Goal: Information Seeking & Learning: Learn about a topic

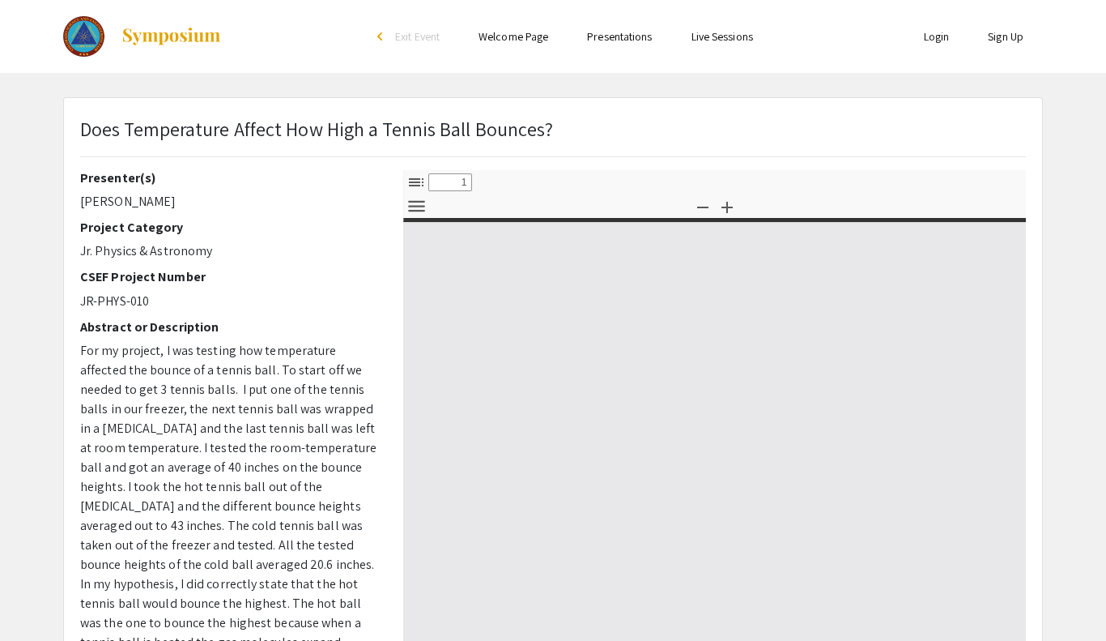
select select "custom"
type input "0"
select select "custom"
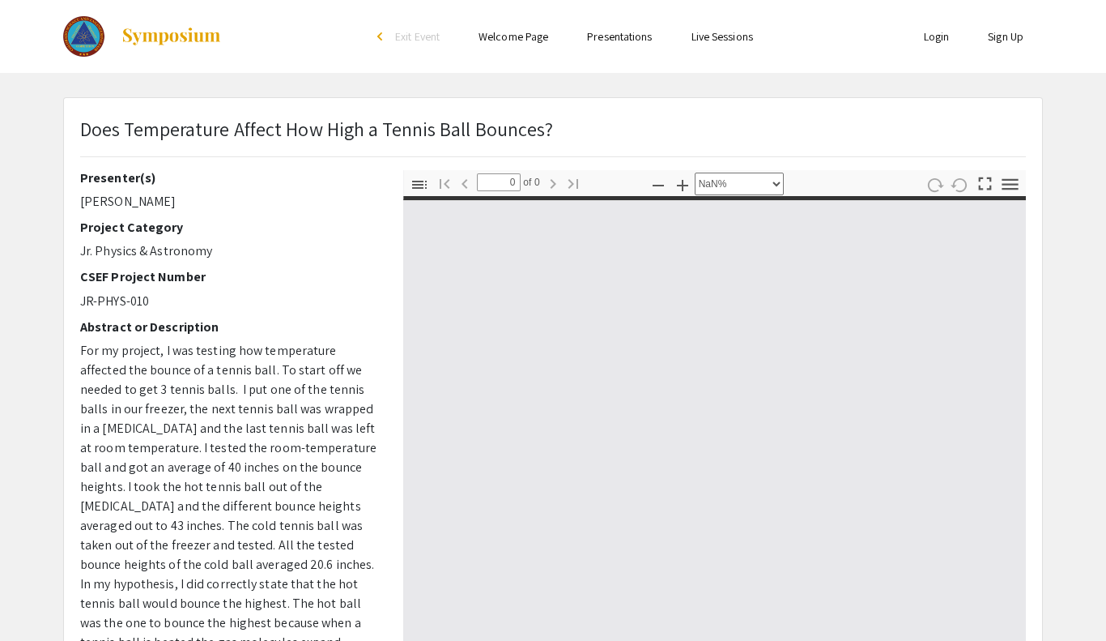
type input "1"
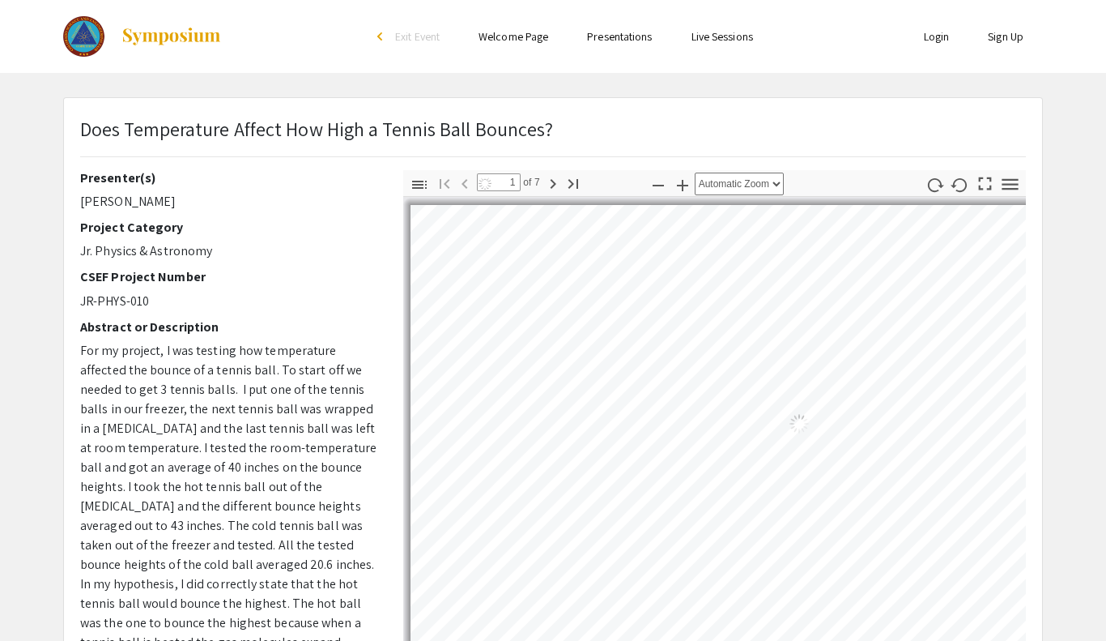
select select "auto"
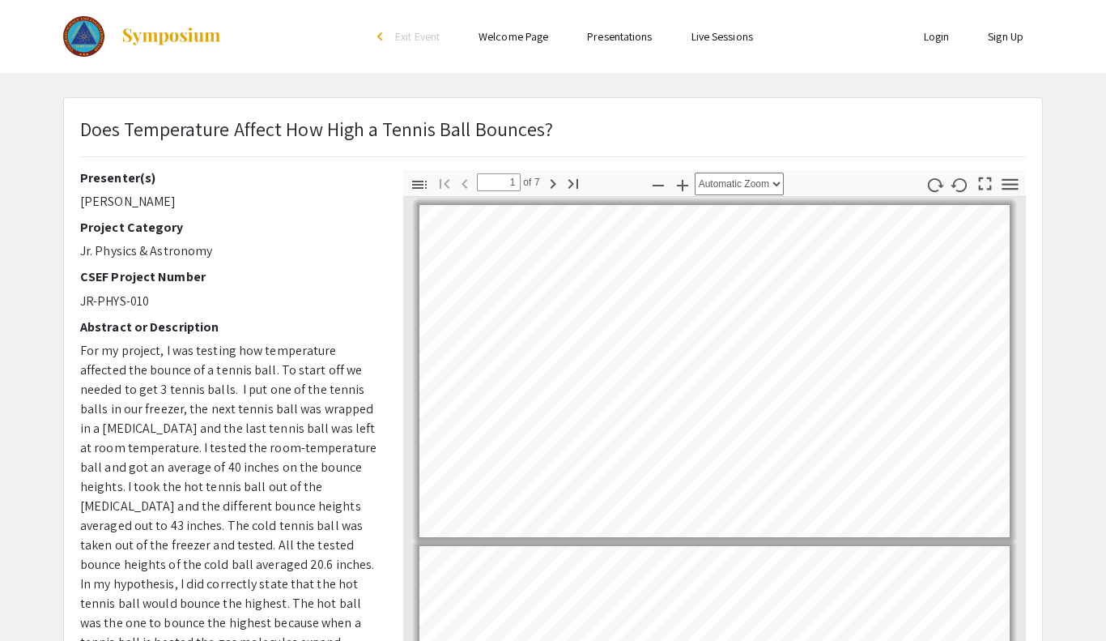
scroll to position [2, 0]
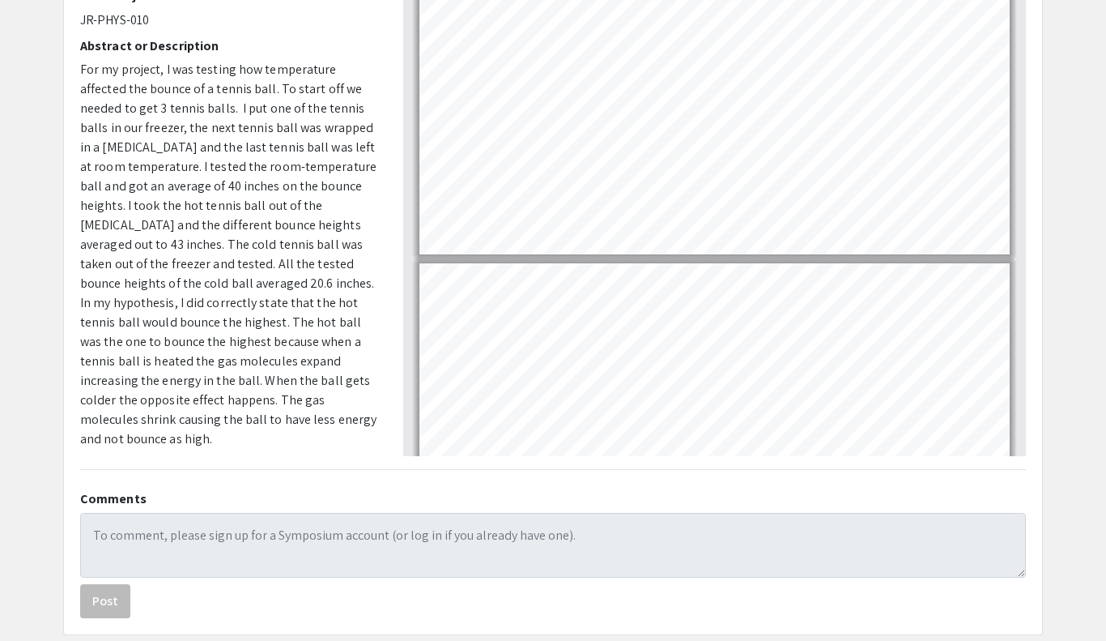
scroll to position [293, 0]
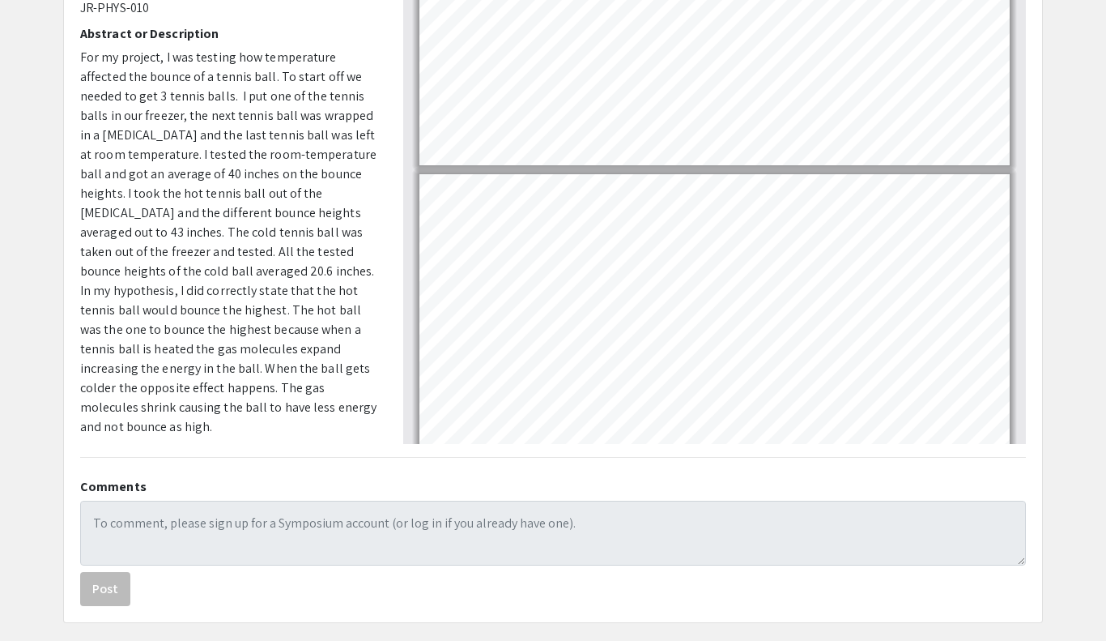
type input "3"
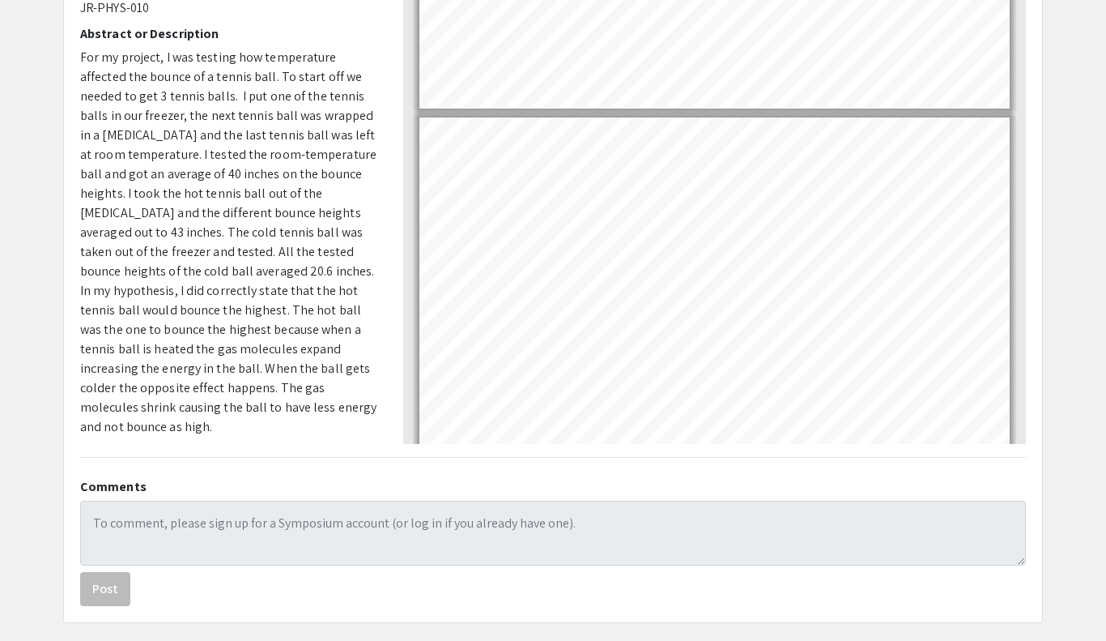
select select "page-width"
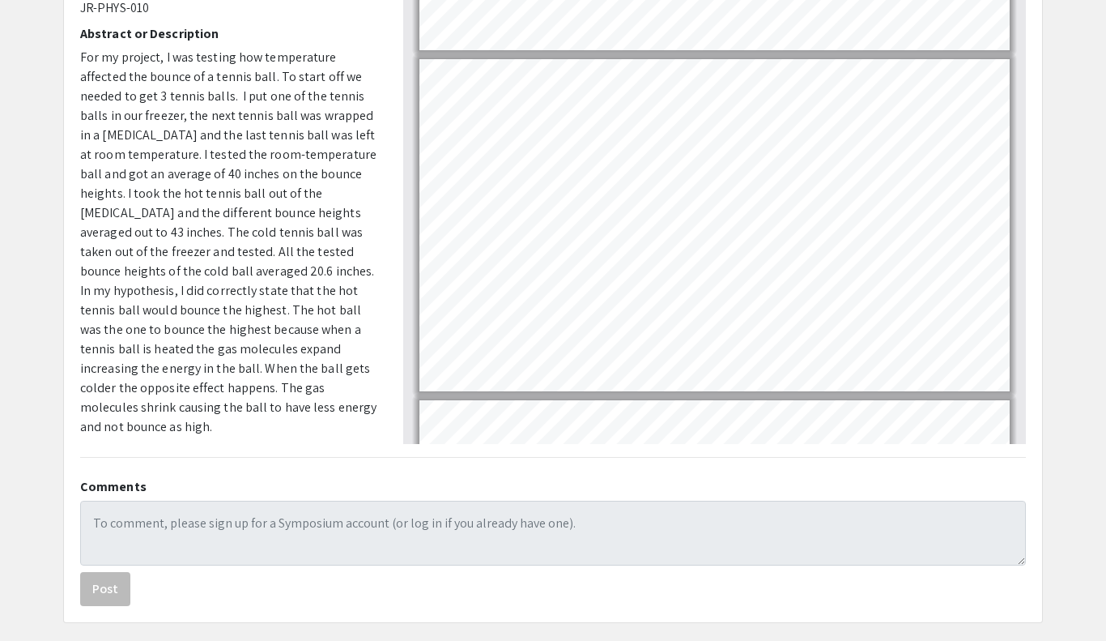
click at [372, 138] on p "For my project, I was testing how temperature affected the bounce of a tennis b…" at bounding box center [229, 242] width 299 height 389
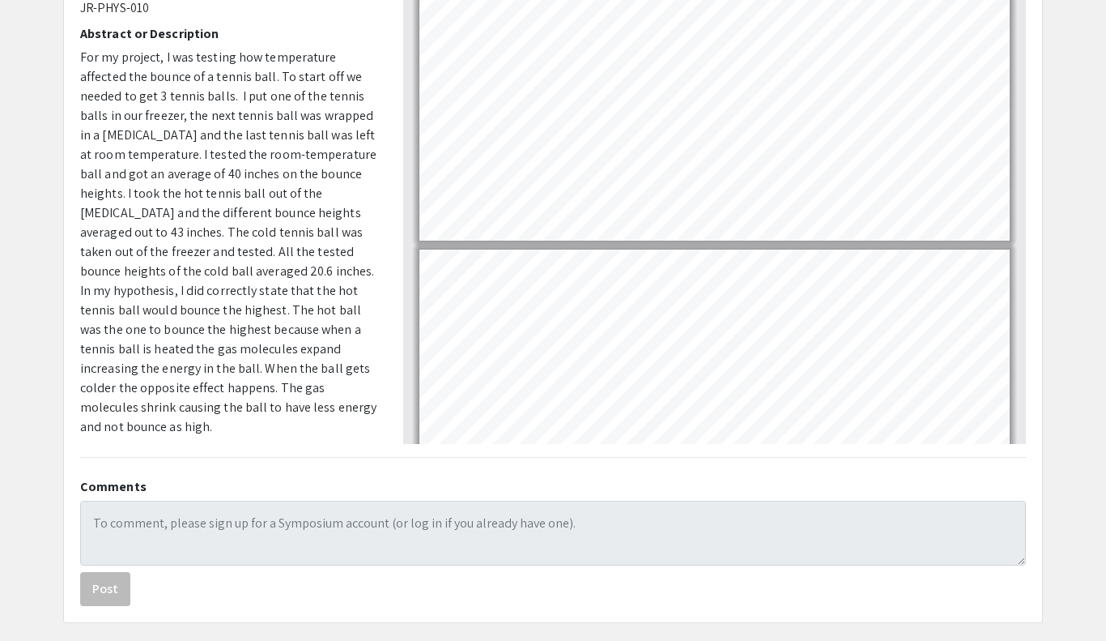
type input "6"
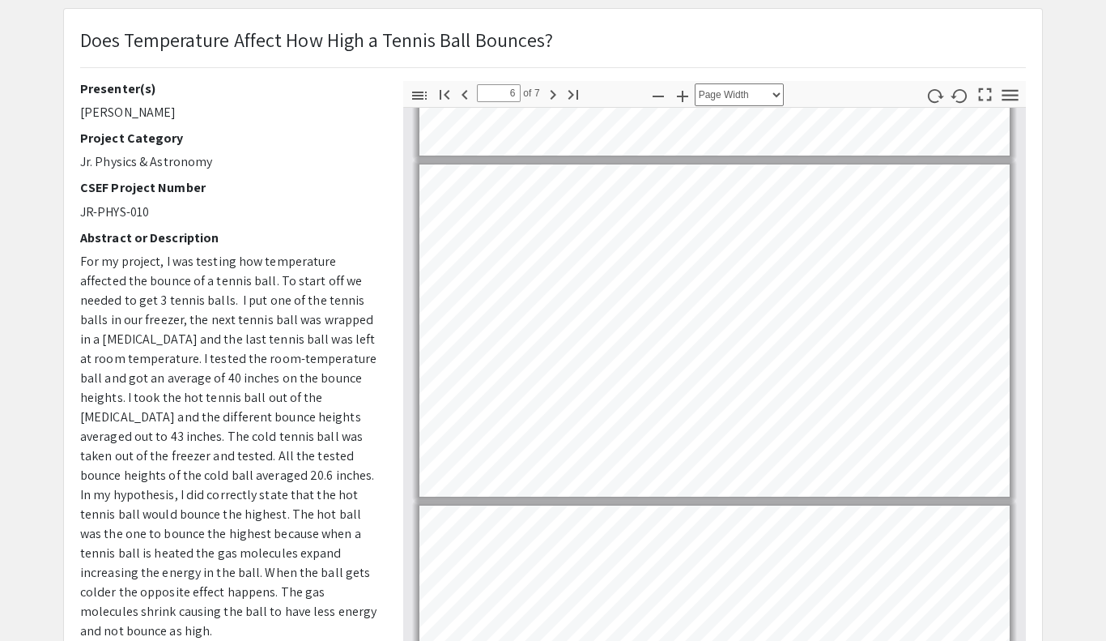
scroll to position [88, 0]
